Goal: Task Accomplishment & Management: Use online tool/utility

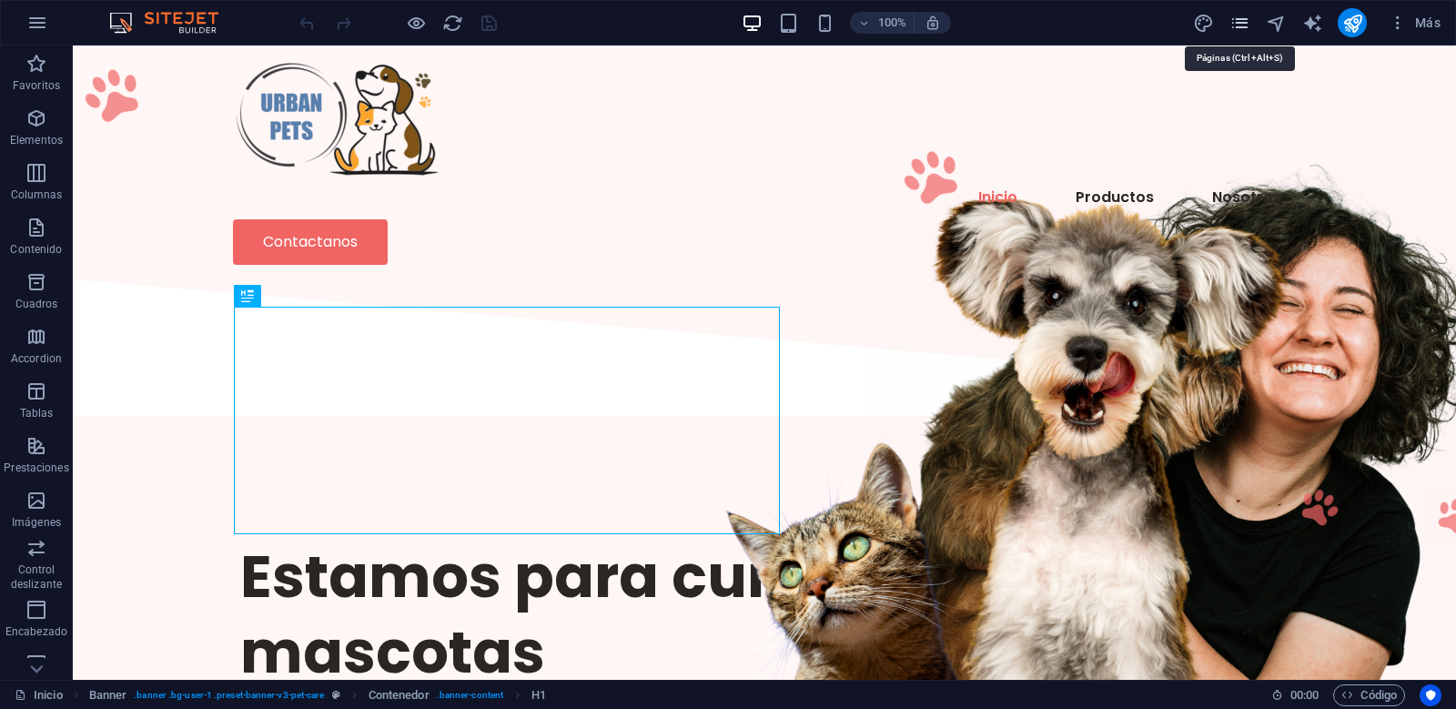
click at [1243, 23] on icon "pages" at bounding box center [1240, 23] width 21 height 21
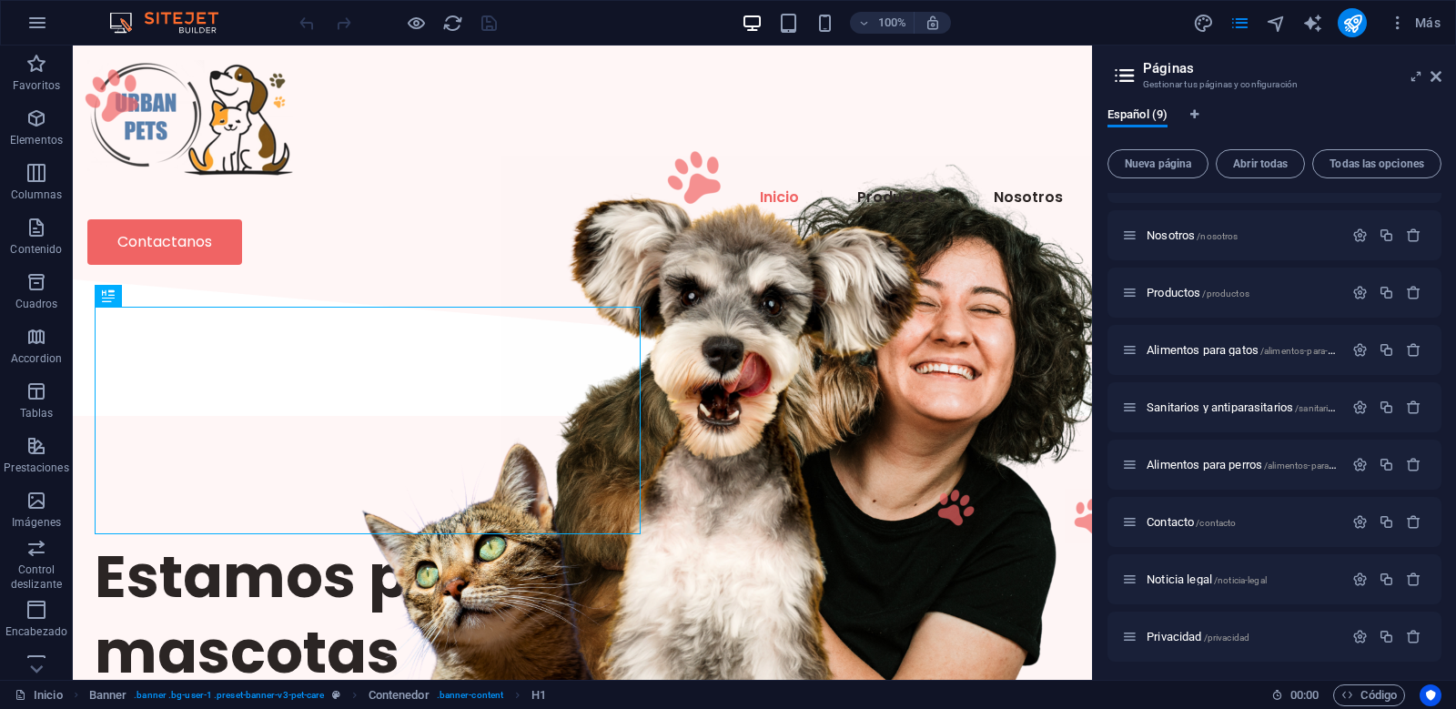
scroll to position [44, 0]
click at [1217, 461] on span "Alimentos para perros /alimentos-para-perros" at bounding box center [1252, 461] width 211 height 14
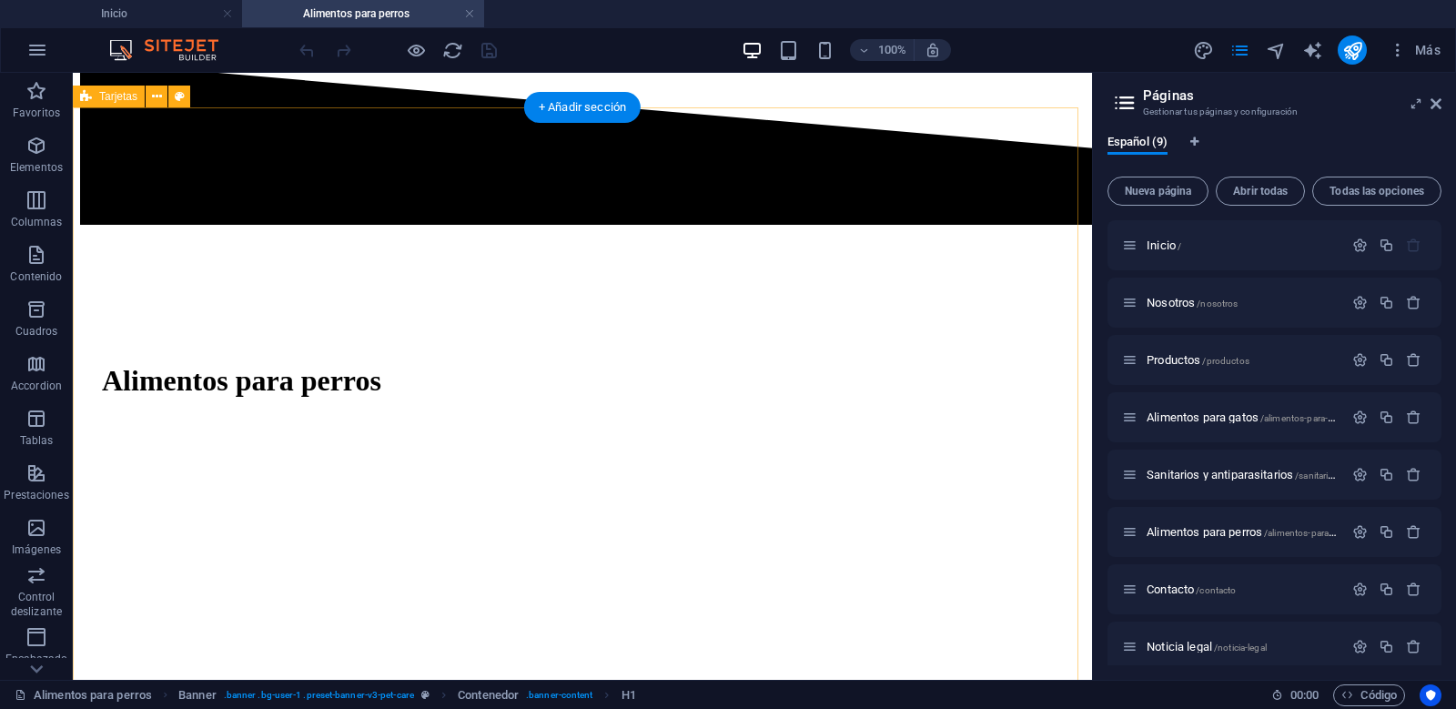
scroll to position [1031, 0]
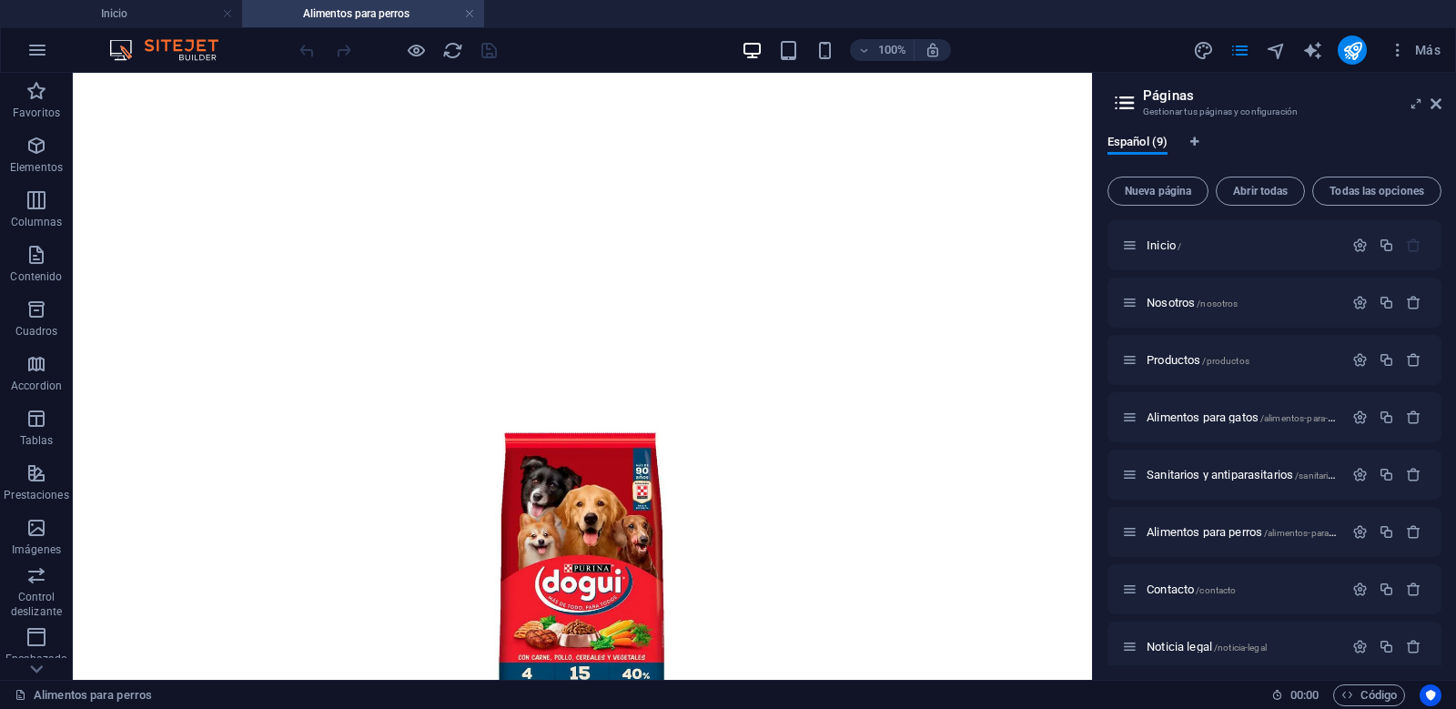
click at [1445, 98] on aside "Páginas Gestionar tus páginas y configuración Español (9) Nueva página Abrir to…" at bounding box center [1274, 376] width 364 height 607
click at [1432, 97] on icon at bounding box center [1436, 103] width 11 height 15
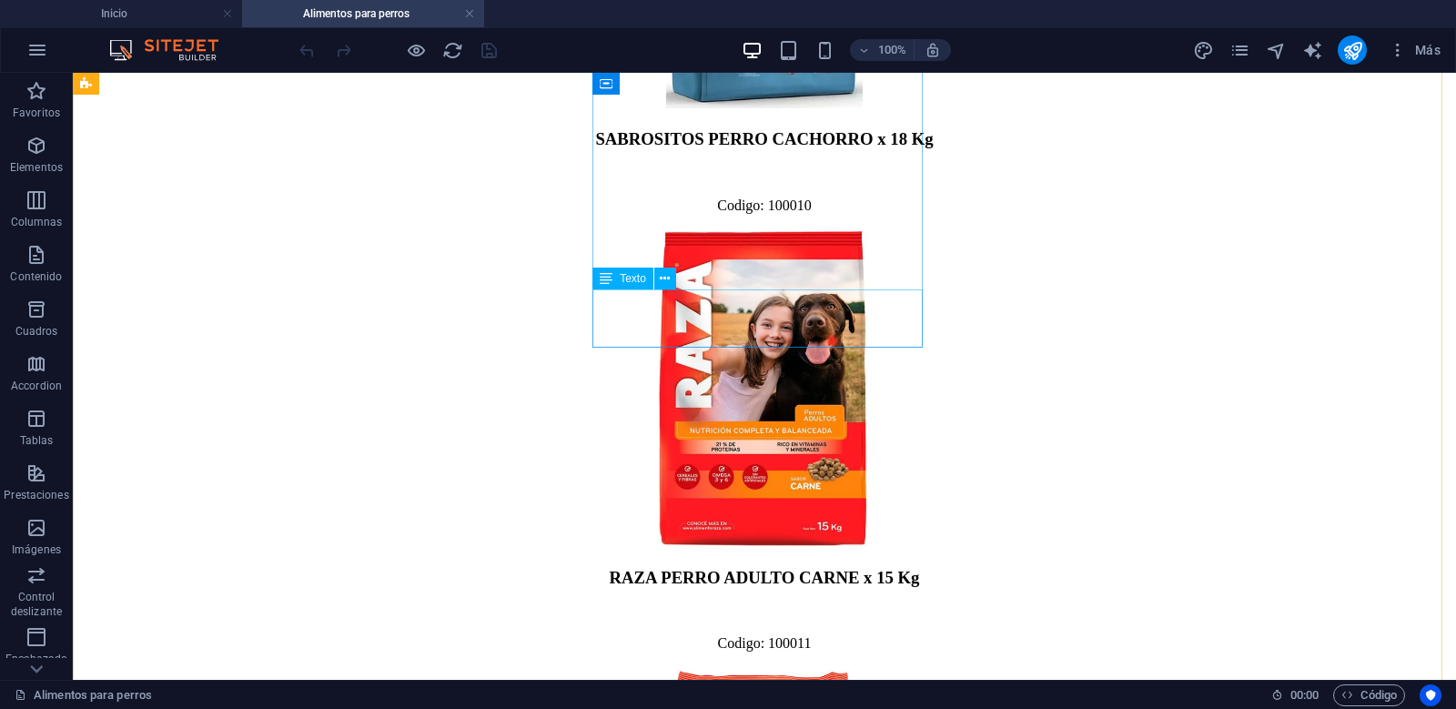
scroll to position [5886, 0]
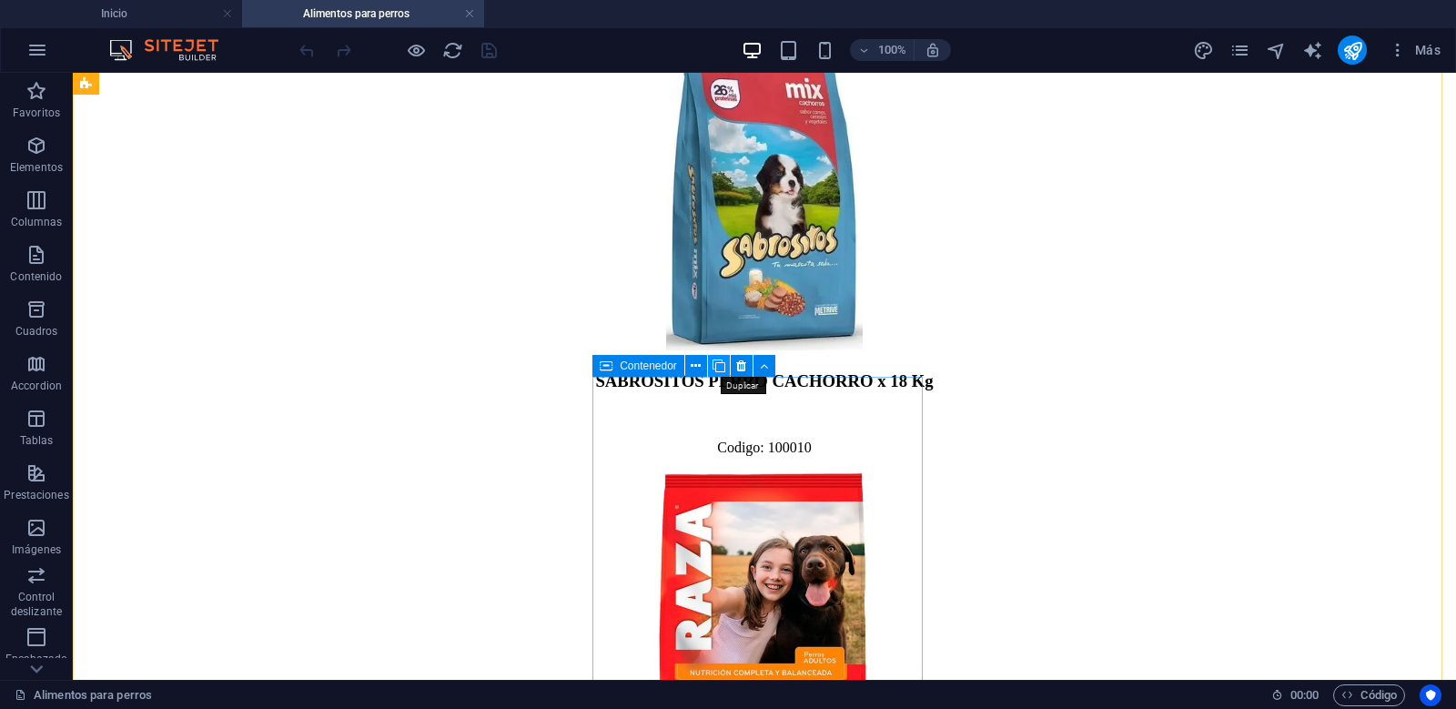
click at [714, 358] on icon at bounding box center [719, 366] width 13 height 19
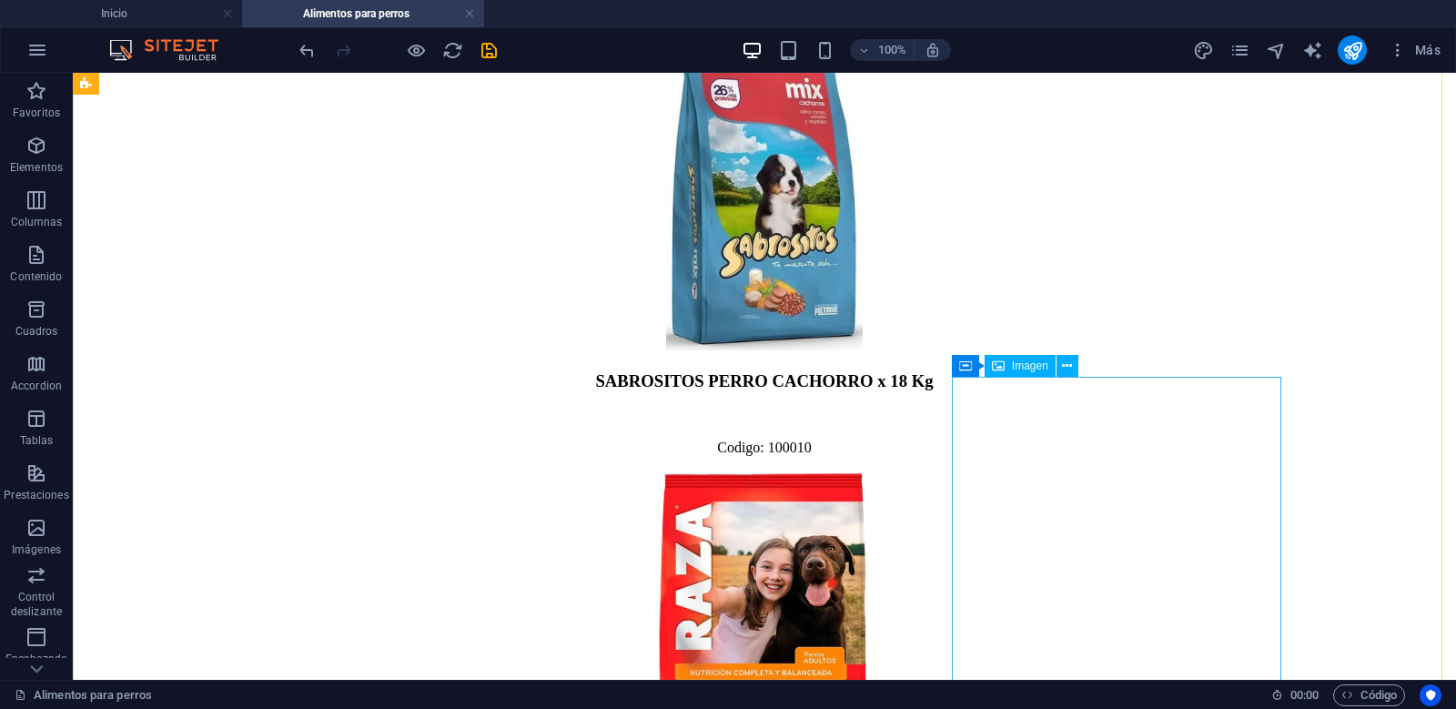
select select "px"
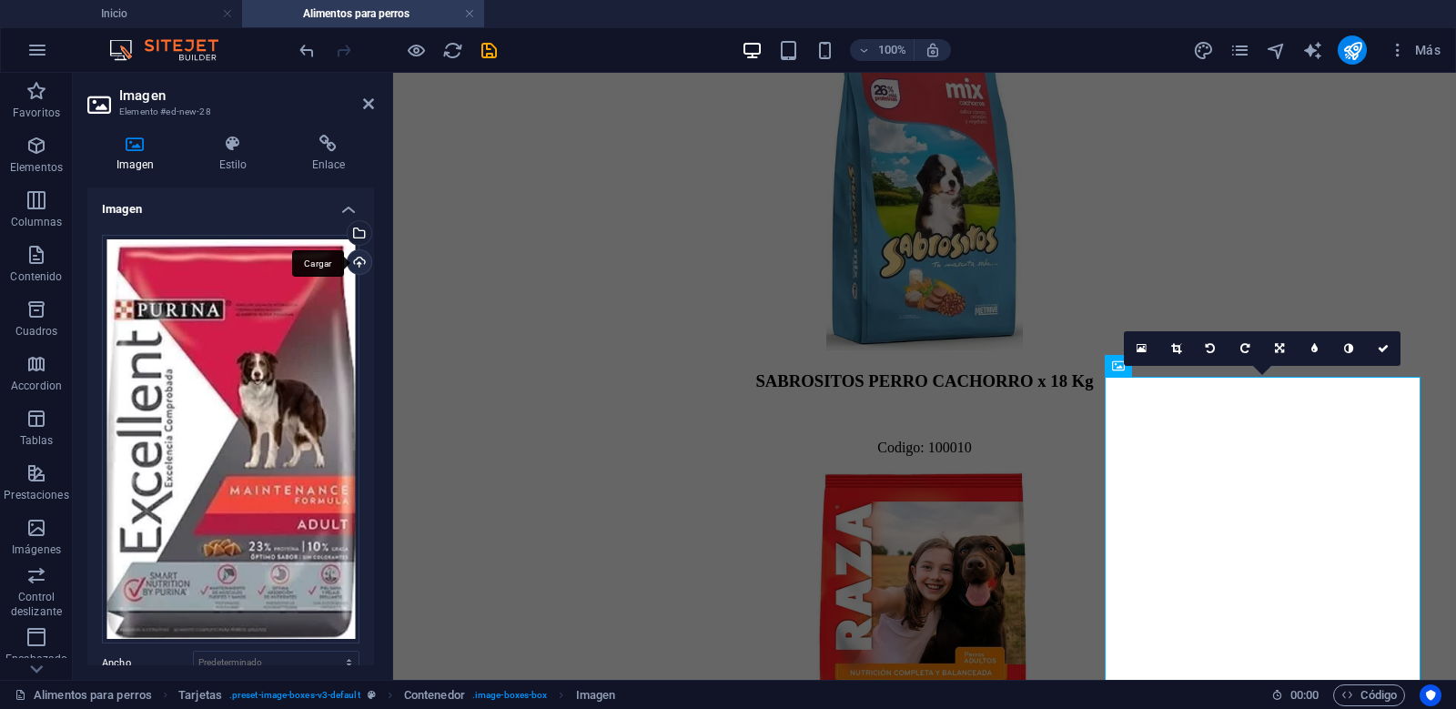
click at [351, 259] on div "Cargar" at bounding box center [357, 263] width 27 height 27
click at [352, 267] on div "Cargar" at bounding box center [357, 263] width 27 height 27
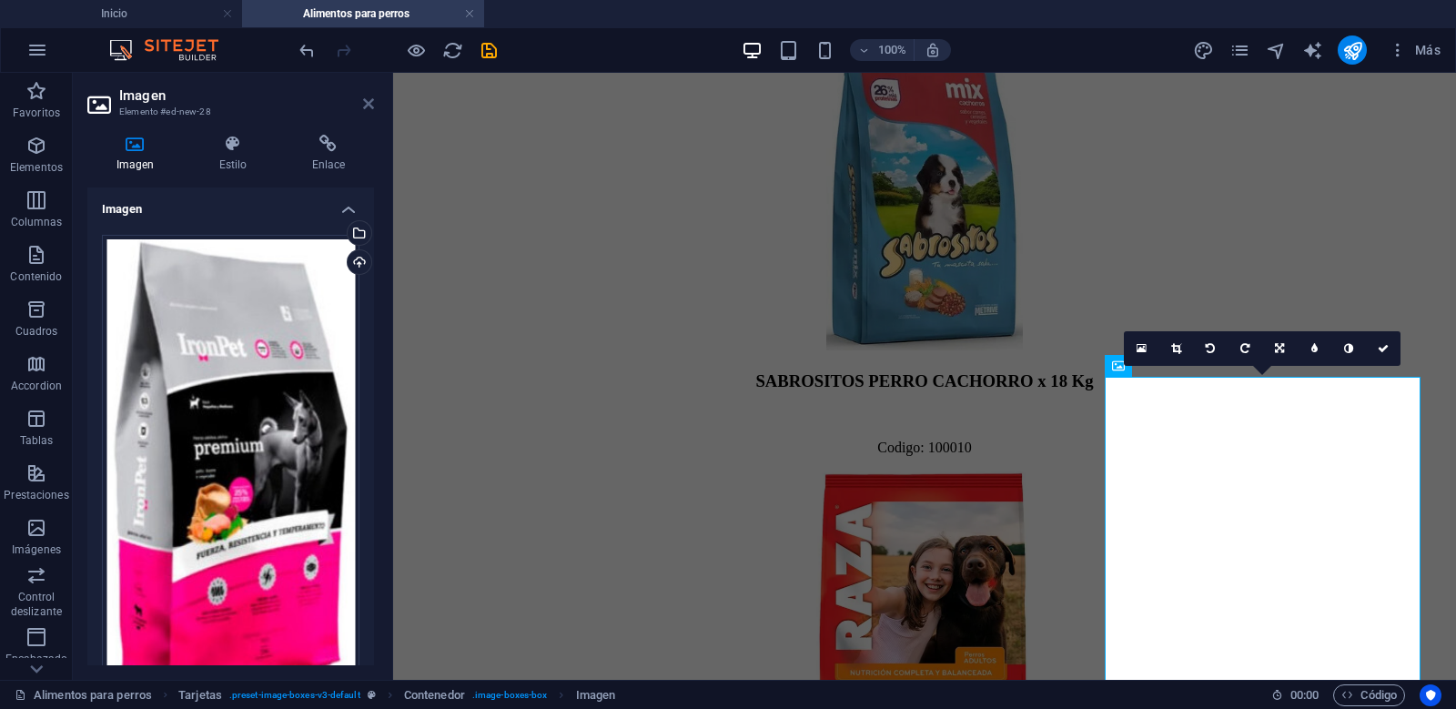
click at [370, 97] on icon at bounding box center [368, 103] width 11 height 15
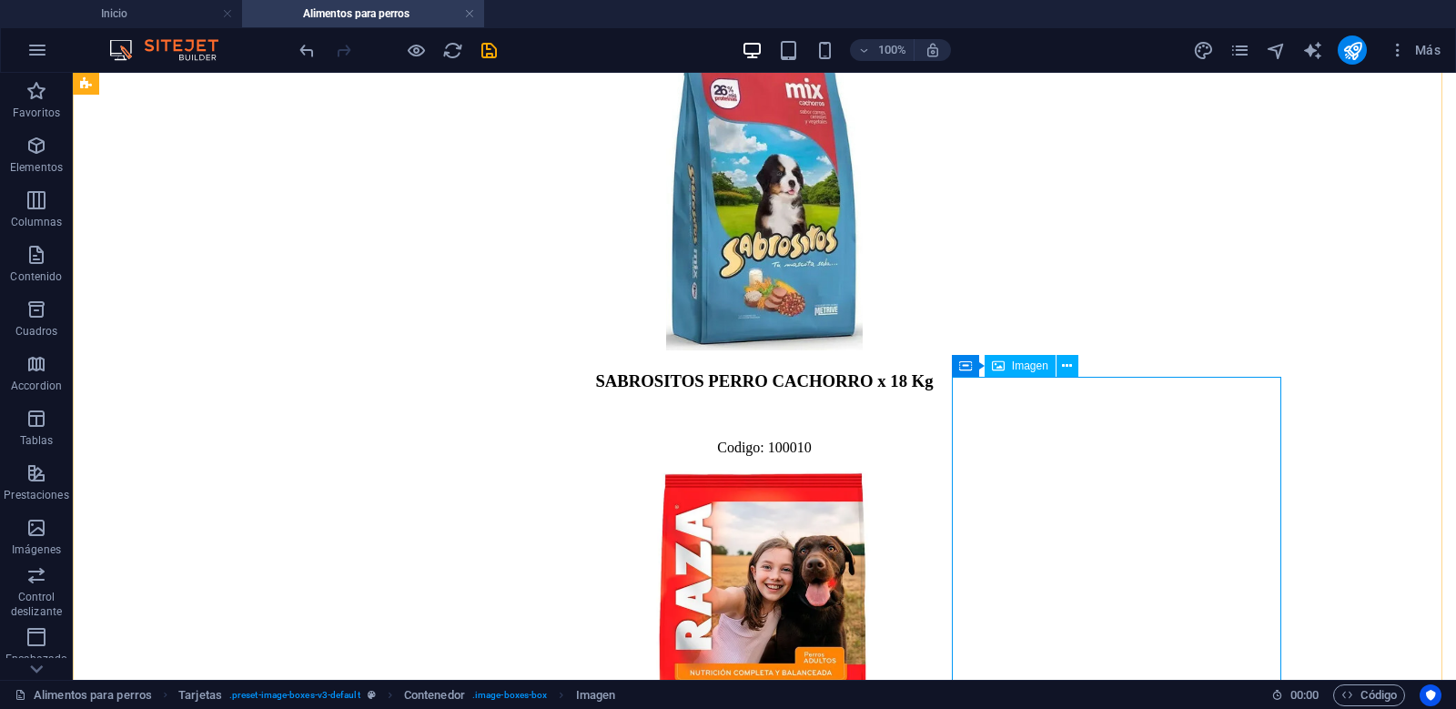
scroll to position [6128, 0]
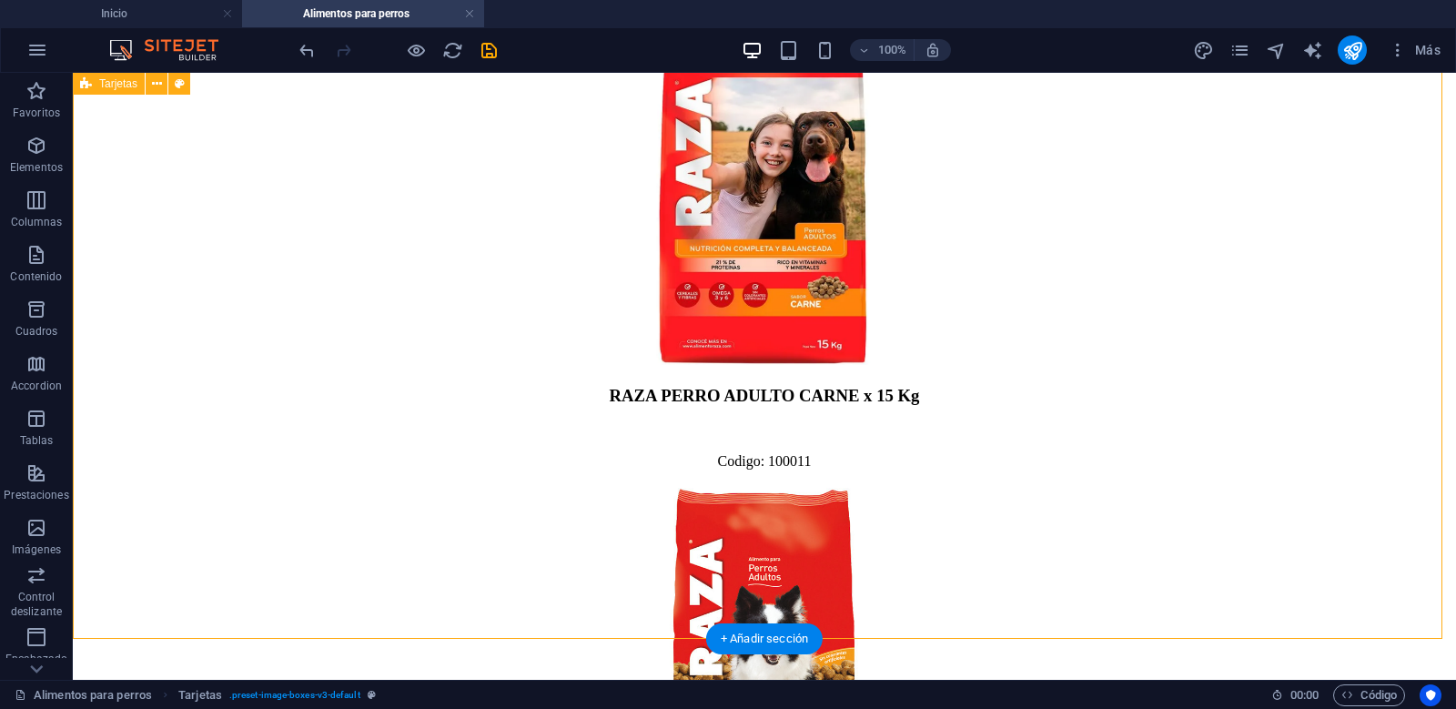
scroll to position [6007, 0]
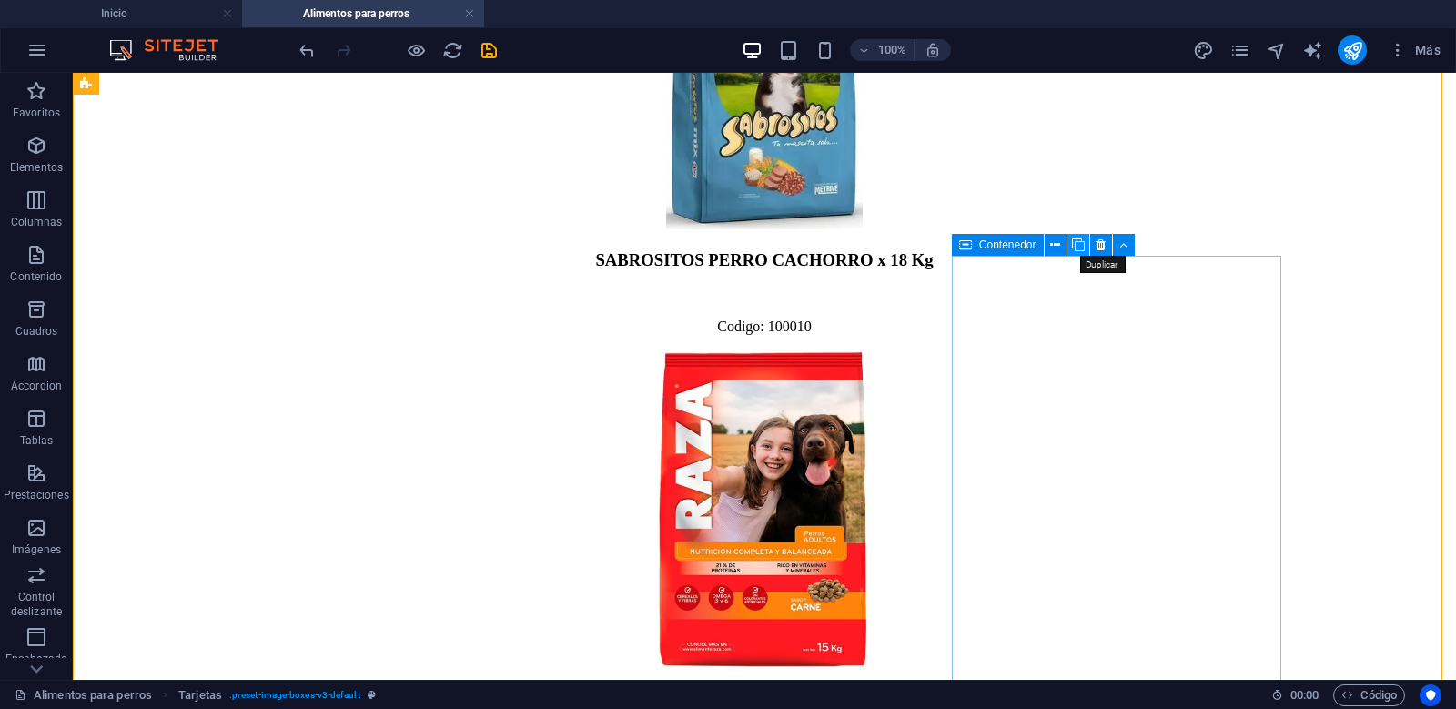
click at [1074, 241] on icon at bounding box center [1078, 245] width 13 height 19
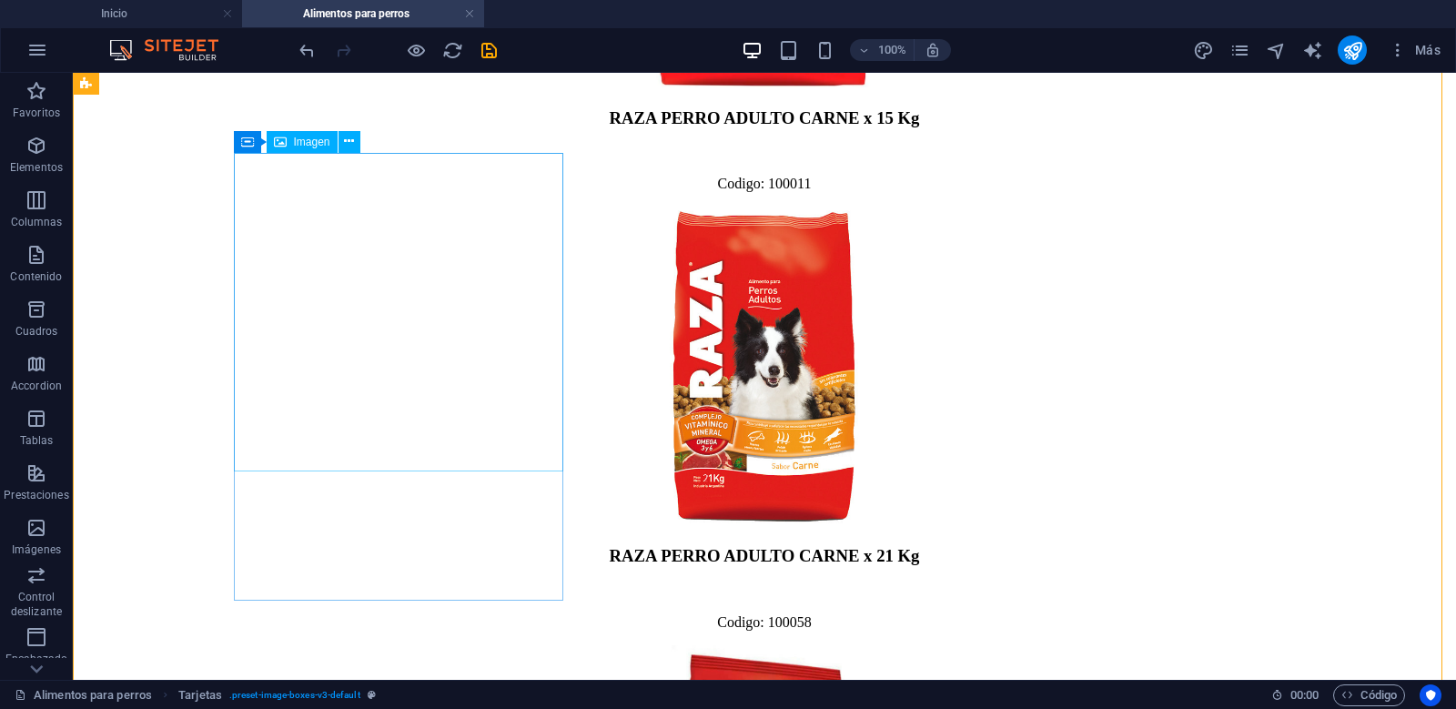
scroll to position [6526, 0]
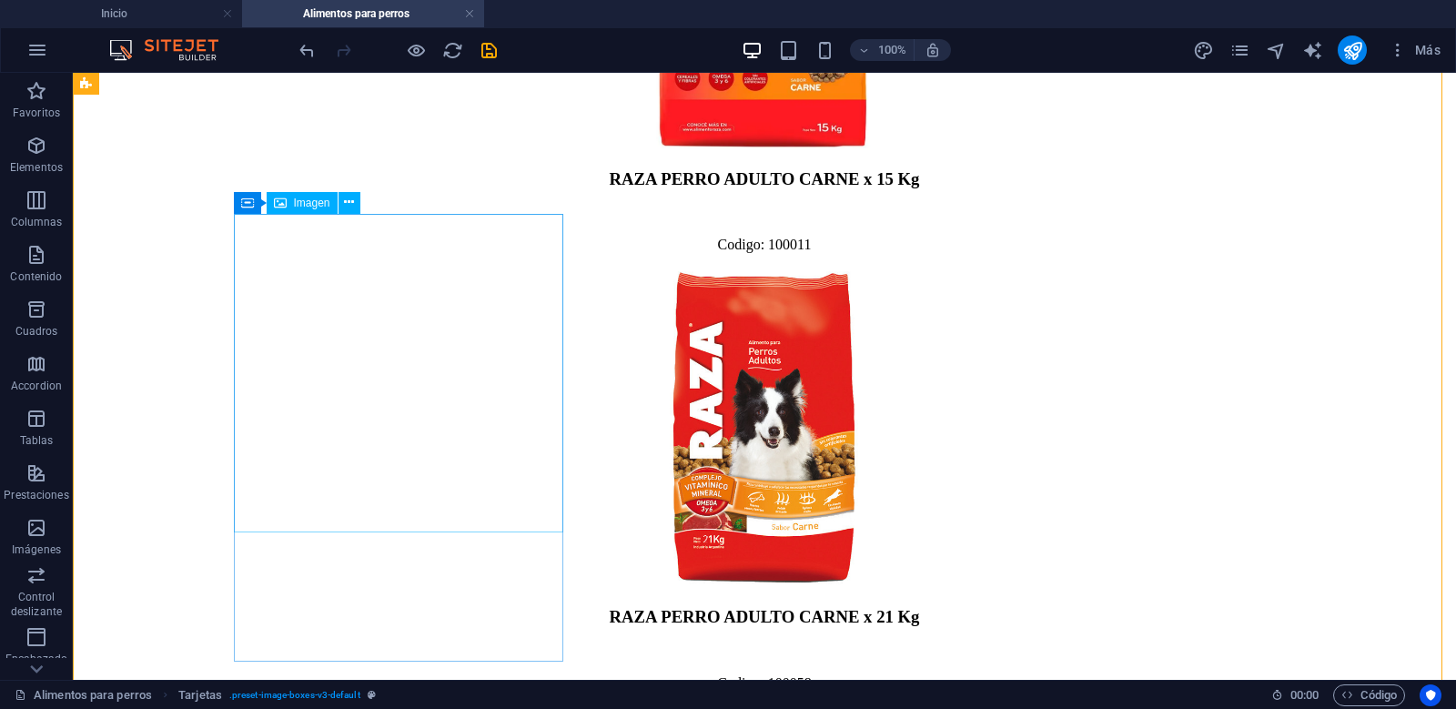
select select "px"
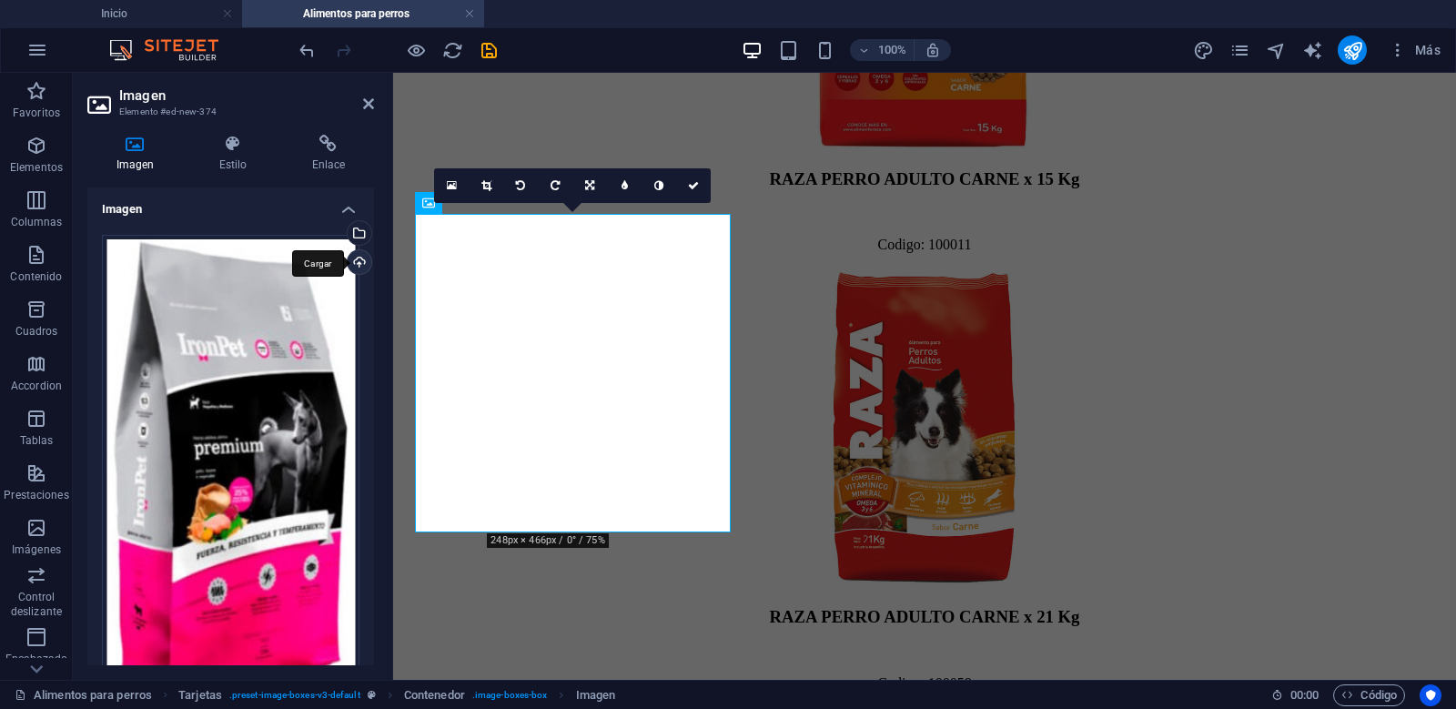
click at [357, 264] on div "Cargar" at bounding box center [357, 263] width 27 height 27
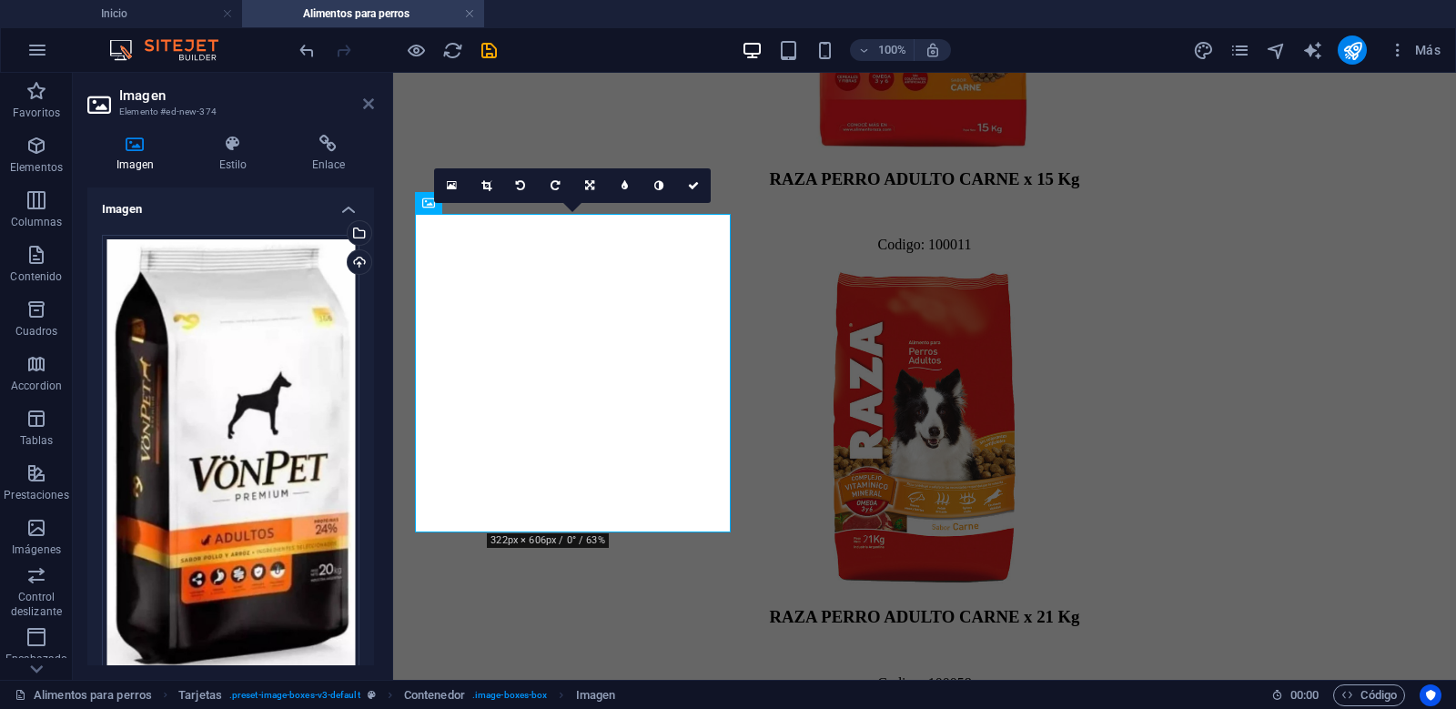
drag, startPoint x: 370, startPoint y: 108, endPoint x: 678, endPoint y: 258, distance: 342.3
click at [370, 108] on icon at bounding box center [368, 103] width 11 height 15
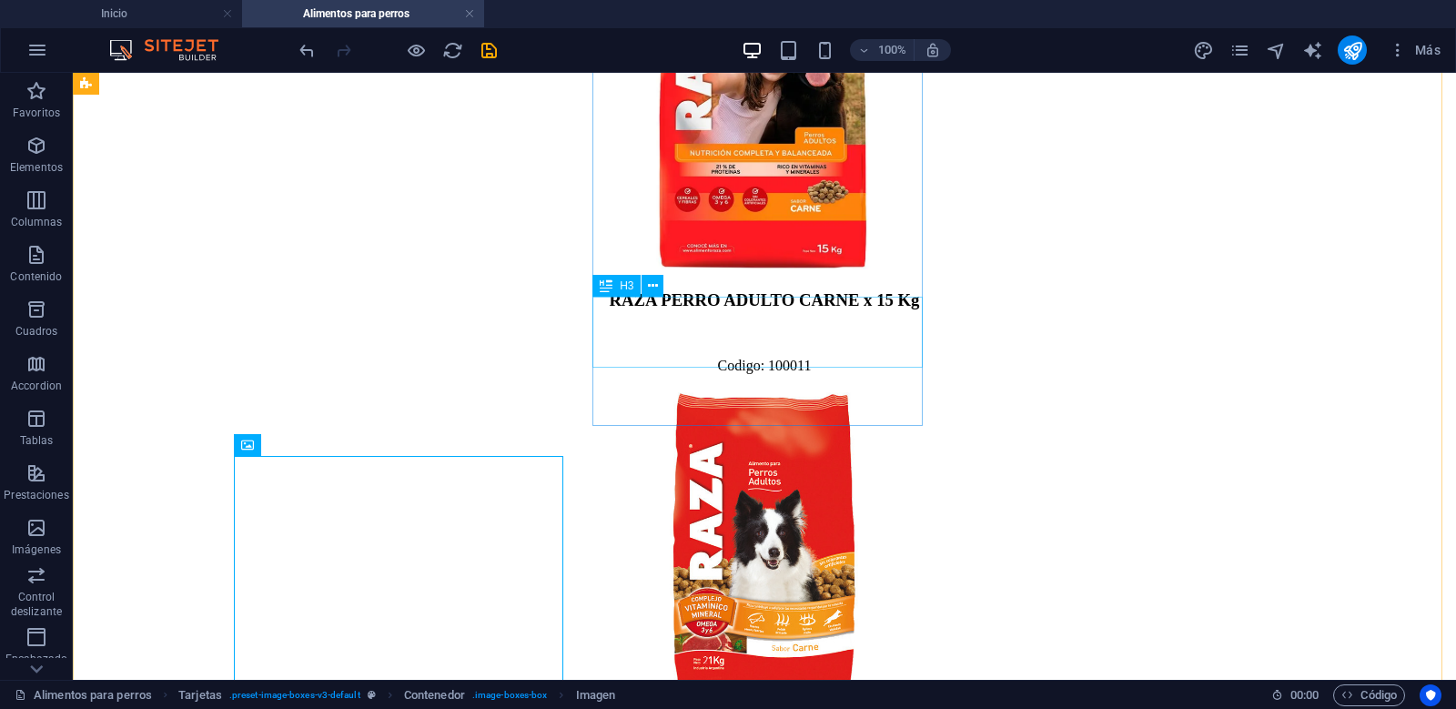
scroll to position [6284, 0]
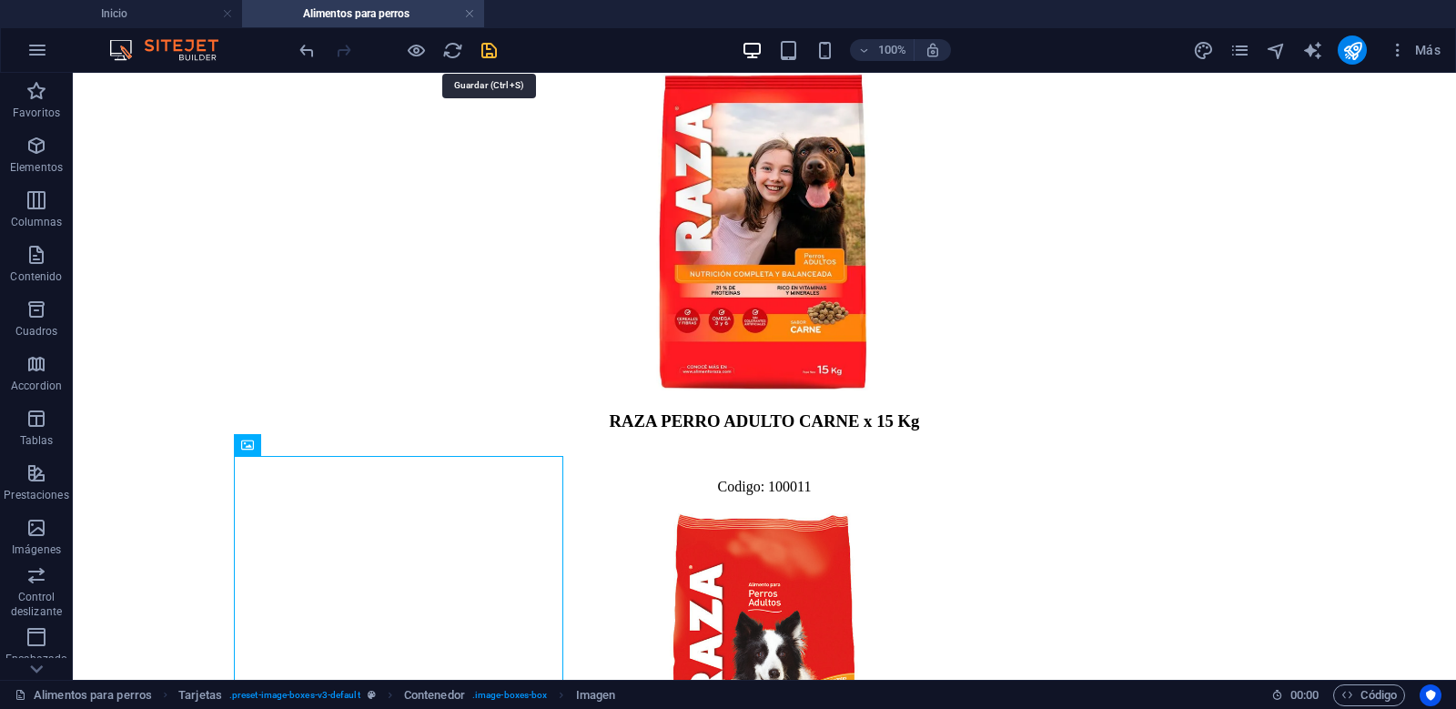
click at [494, 48] on icon "save" at bounding box center [489, 50] width 21 height 21
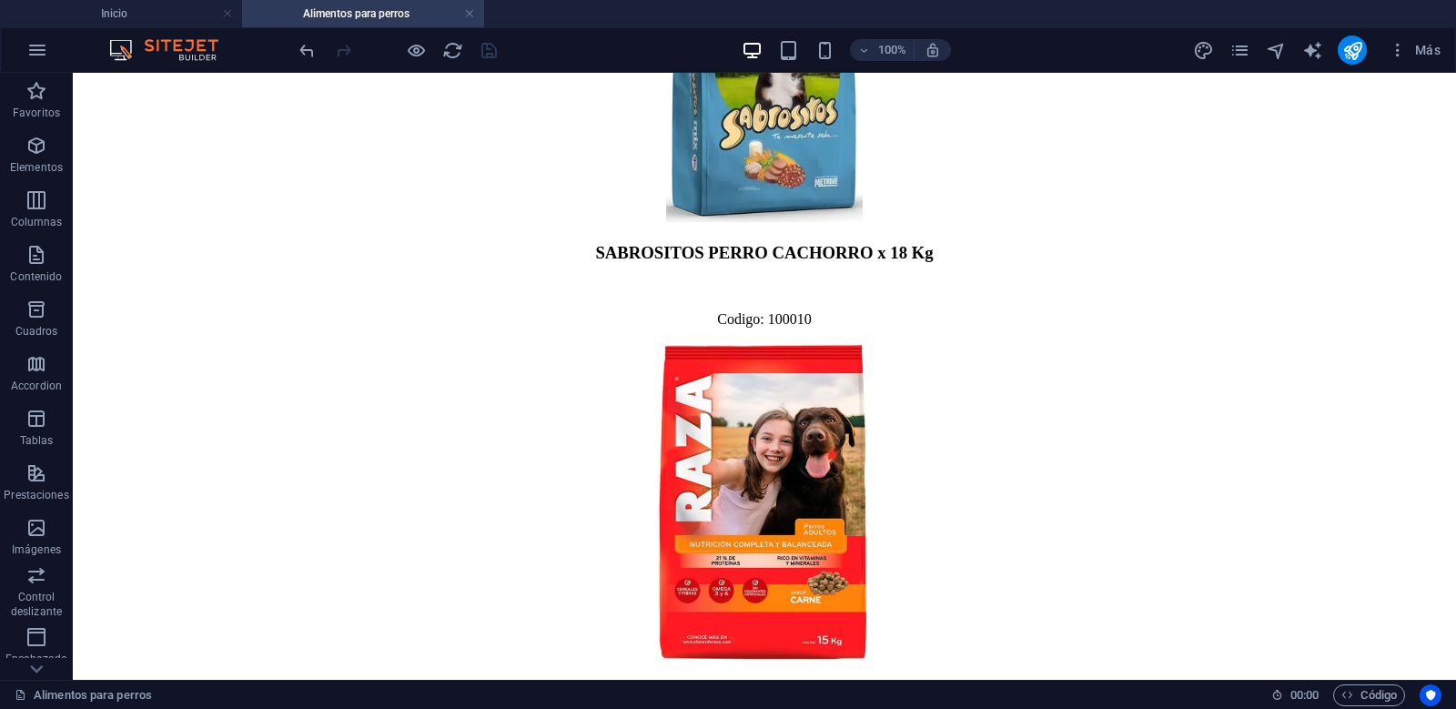
scroll to position [6064, 0]
